Goal: Navigation & Orientation: Find specific page/section

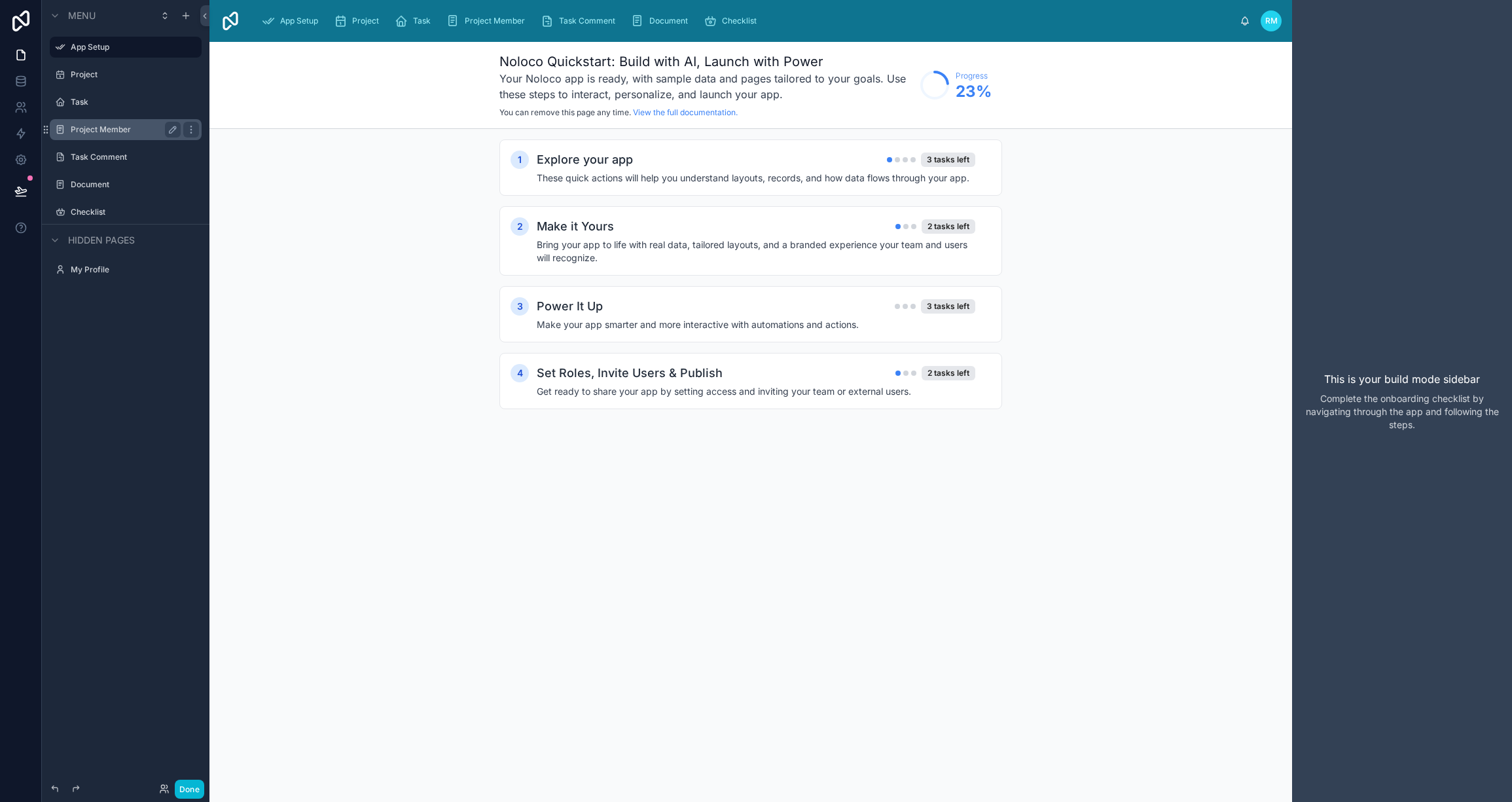
click at [97, 128] on label "Project Member" at bounding box center [122, 129] width 104 height 11
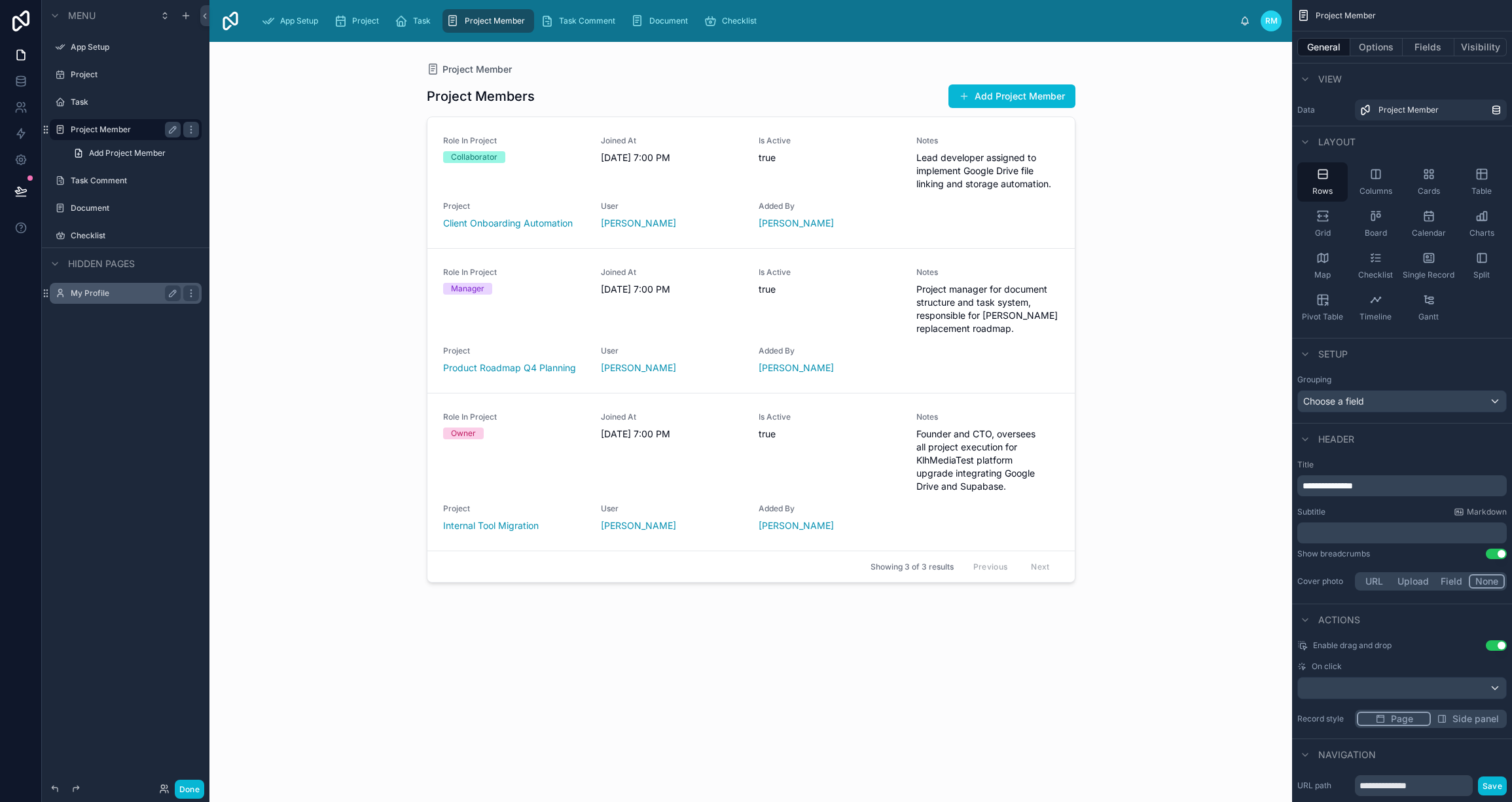
click at [99, 290] on label "My Profile" at bounding box center [122, 294] width 104 height 11
